Goal: Find specific page/section: Find specific page/section

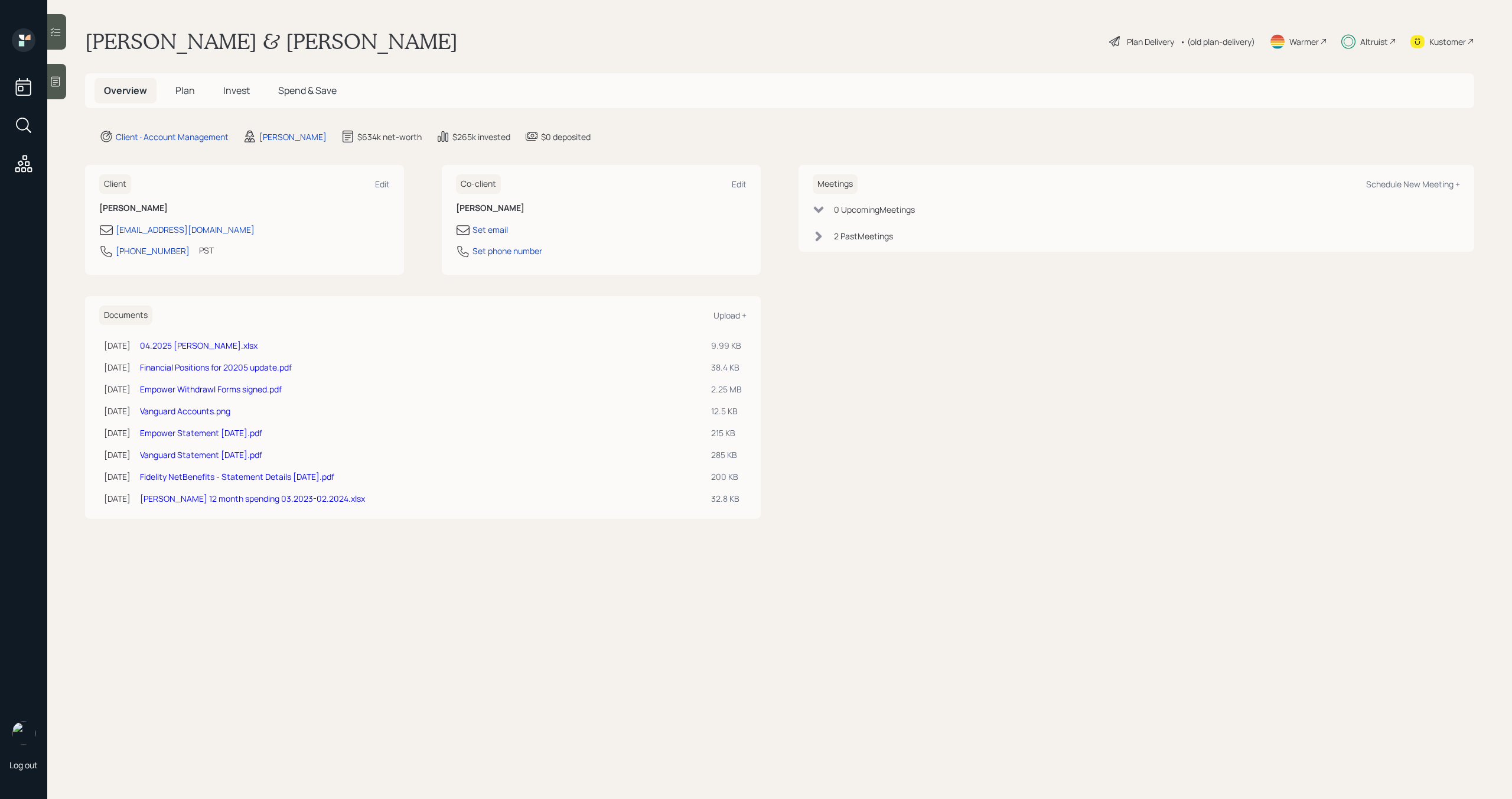
click at [1370, 45] on div "Altruist" at bounding box center [1374, 41] width 28 height 12
